Goal: Entertainment & Leisure: Browse casually

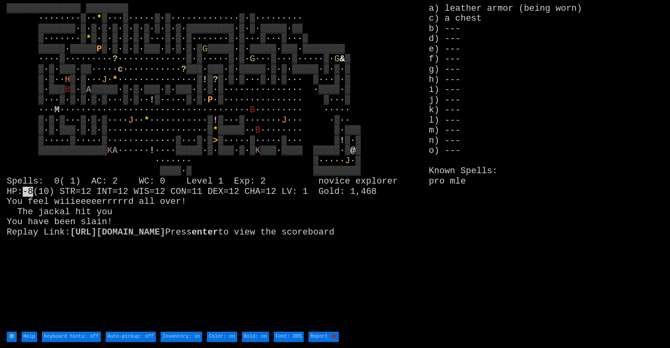
drag, startPoint x: 8, startPoint y: 199, endPoint x: 76, endPoint y: 195, distance: 67.8
click at [76, 195] on larn "▒▒▒▒▒▒▒▒▒▒▒▒▒▒ ▒▒▒▒▒▒▒▒ ········▒·· * ▒···▒·····▒·▒·············▒·▒········· ▒▒…" at bounding box center [218, 168] width 422 height 328
drag, startPoint x: 7, startPoint y: 199, endPoint x: 76, endPoint y: 195, distance: 69.0
click at [75, 195] on larn "▒▒▒▒▒▒▒▒▒▒▒▒▒▒ ▒▒▒▒▒▒▒▒ ········▒·· * ▒···▒·····▒·▒·············▒·▒········· ▒▒…" at bounding box center [218, 168] width 422 height 328
drag, startPoint x: 135, startPoint y: 200, endPoint x: 41, endPoint y: 201, distance: 94.0
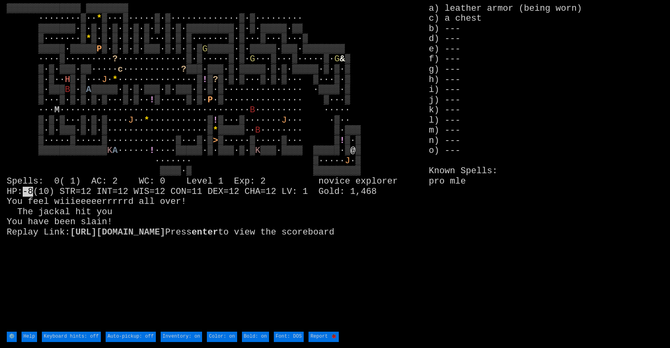
click at [48, 201] on larn "▒▒▒▒▒▒▒▒▒▒▒▒▒▒ ▒▒▒▒▒▒▒▒ ········▒·· * ▒···▒·····▒·▒·············▒·▒········· ▒▒…" at bounding box center [218, 168] width 422 height 328
